Goal: Book appointment/travel/reservation

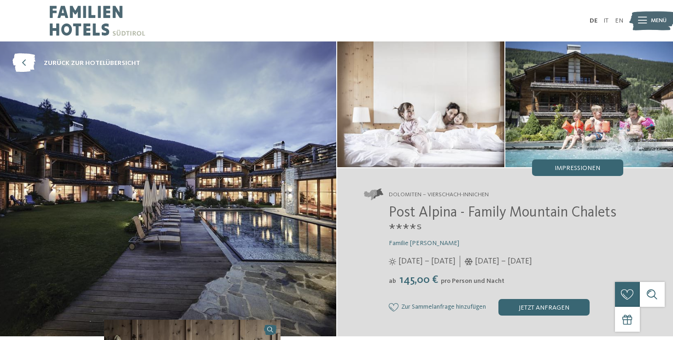
click at [72, 11] on img at bounding box center [97, 20] width 95 height 41
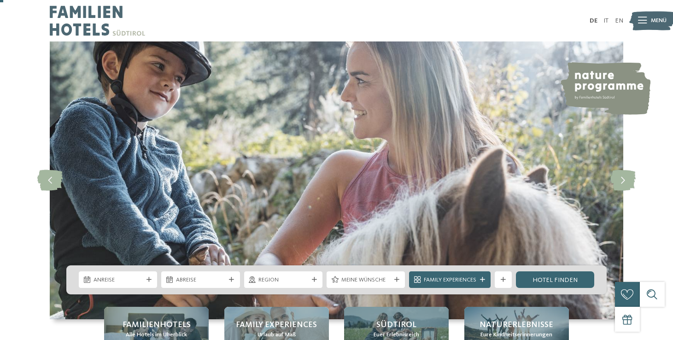
scroll to position [75, 0]
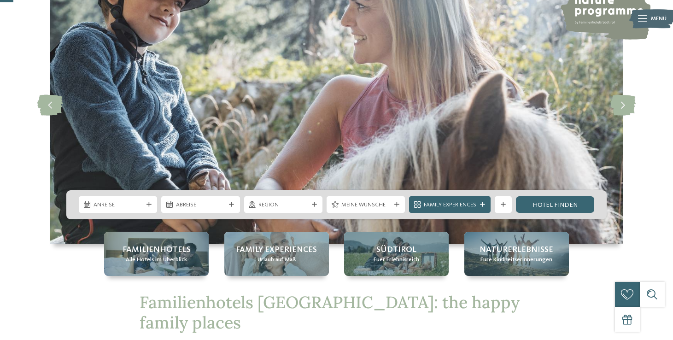
click at [121, 190] on div "Anreise Abreise" at bounding box center [336, 204] width 540 height 29
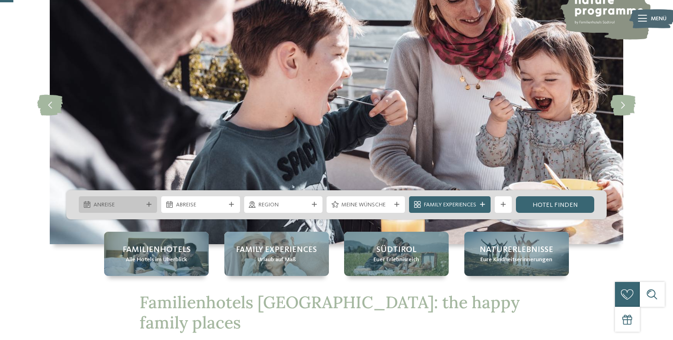
click at [117, 201] on span "Anreise" at bounding box center [117, 205] width 49 height 8
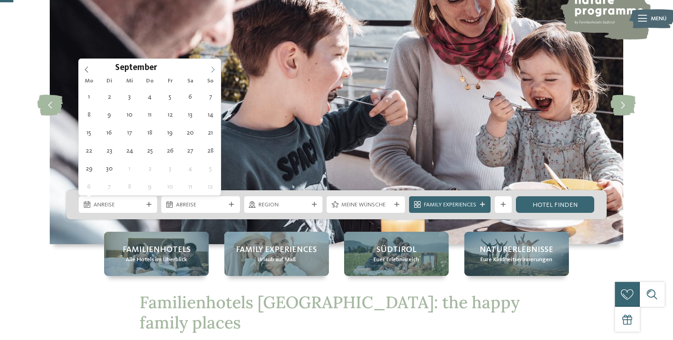
click at [213, 69] on icon at bounding box center [212, 70] width 3 height 6
type input "****"
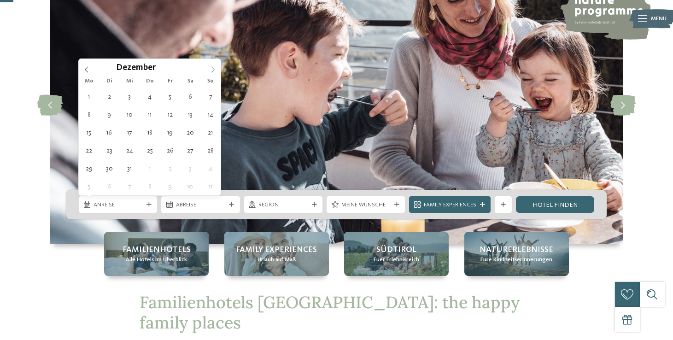
click at [213, 69] on icon at bounding box center [212, 70] width 3 height 6
click at [90, 70] on span at bounding box center [87, 67] width 16 height 16
type div "31.01.2026"
type input "****"
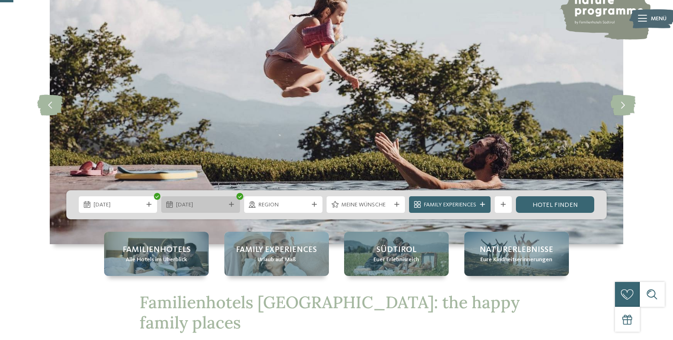
click at [183, 201] on span "07.02.2026" at bounding box center [200, 205] width 49 height 8
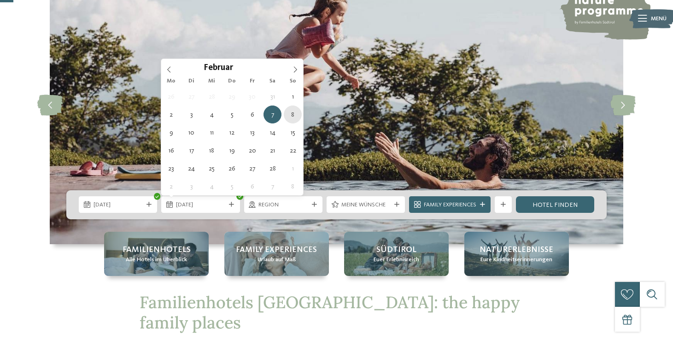
type div "08.02.2026"
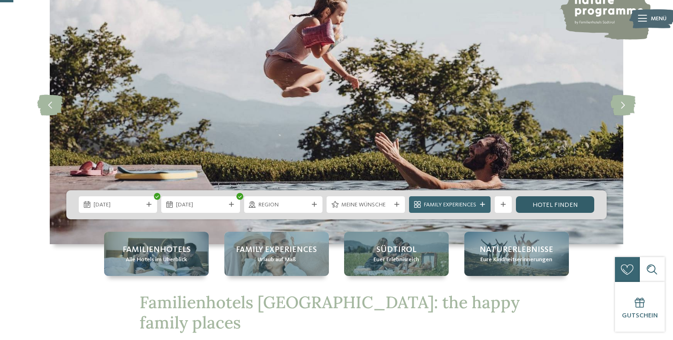
click at [552, 204] on link "Hotel finden" at bounding box center [555, 204] width 78 height 17
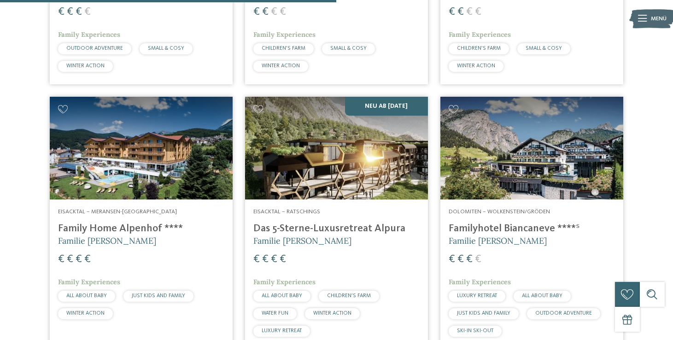
scroll to position [1028, 0]
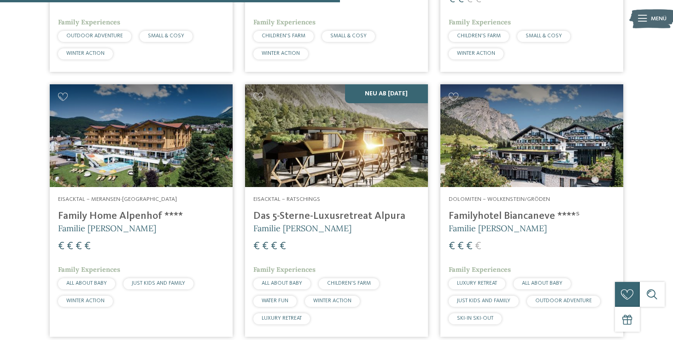
click at [326, 111] on img at bounding box center [336, 135] width 183 height 103
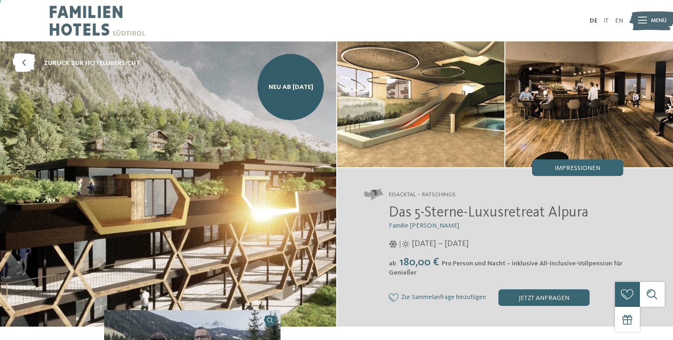
scroll to position [9, 0]
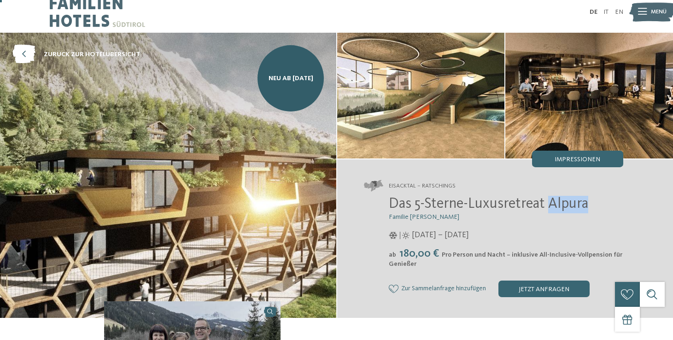
drag, startPoint x: 592, startPoint y: 207, endPoint x: 549, endPoint y: 206, distance: 42.8
click at [549, 206] on h2 "Das 5-Sterne-Luxusretreat Alpura" at bounding box center [506, 204] width 234 height 17
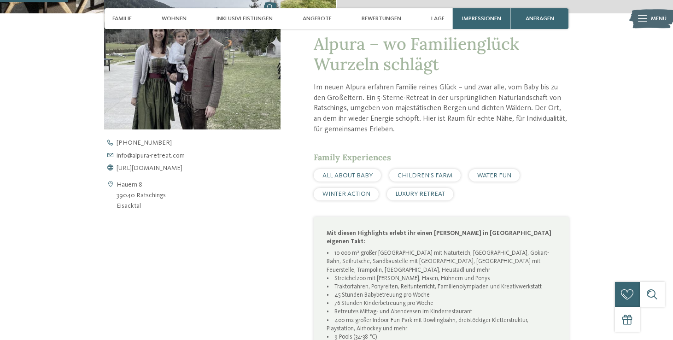
scroll to position [315, 0]
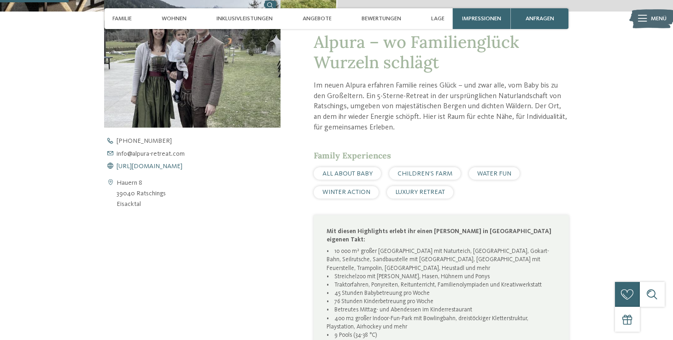
click at [146, 165] on span "[URL][DOMAIN_NAME]" at bounding box center [150, 166] width 66 height 6
